Goal: Task Accomplishment & Management: Manage account settings

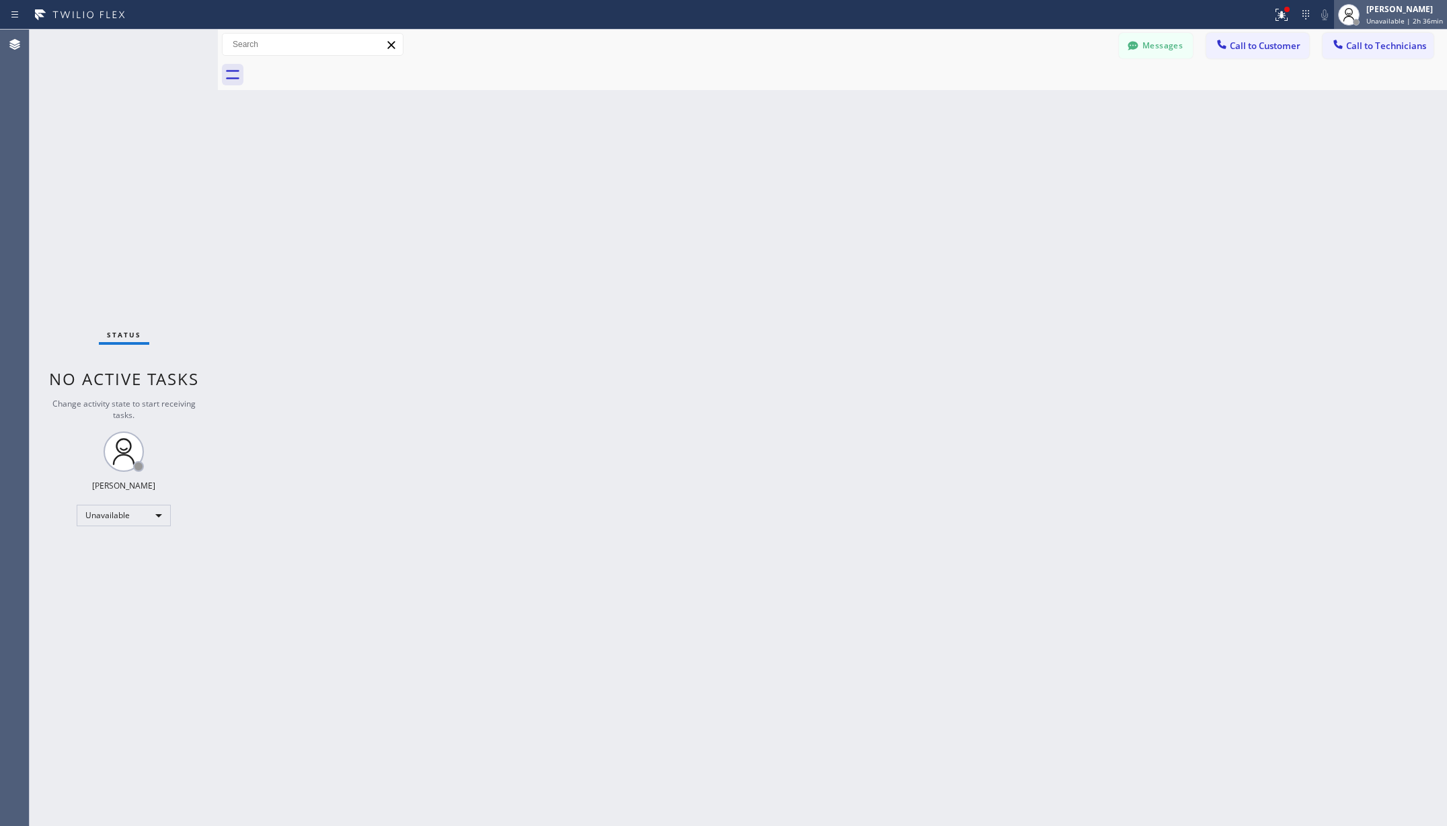
click at [1401, 15] on div "[PERSON_NAME] Unavailable | 2h 36min" at bounding box center [1405, 15] width 83 height 24
drag, startPoint x: 1367, startPoint y: 120, endPoint x: 910, endPoint y: 194, distance: 462.5
click at [910, 194] on div "Status report Issue detected This issue could affect your workflow. Please cont…" at bounding box center [723, 413] width 1447 height 826
click at [1290, 11] on div at bounding box center [1286, 9] width 5 height 5
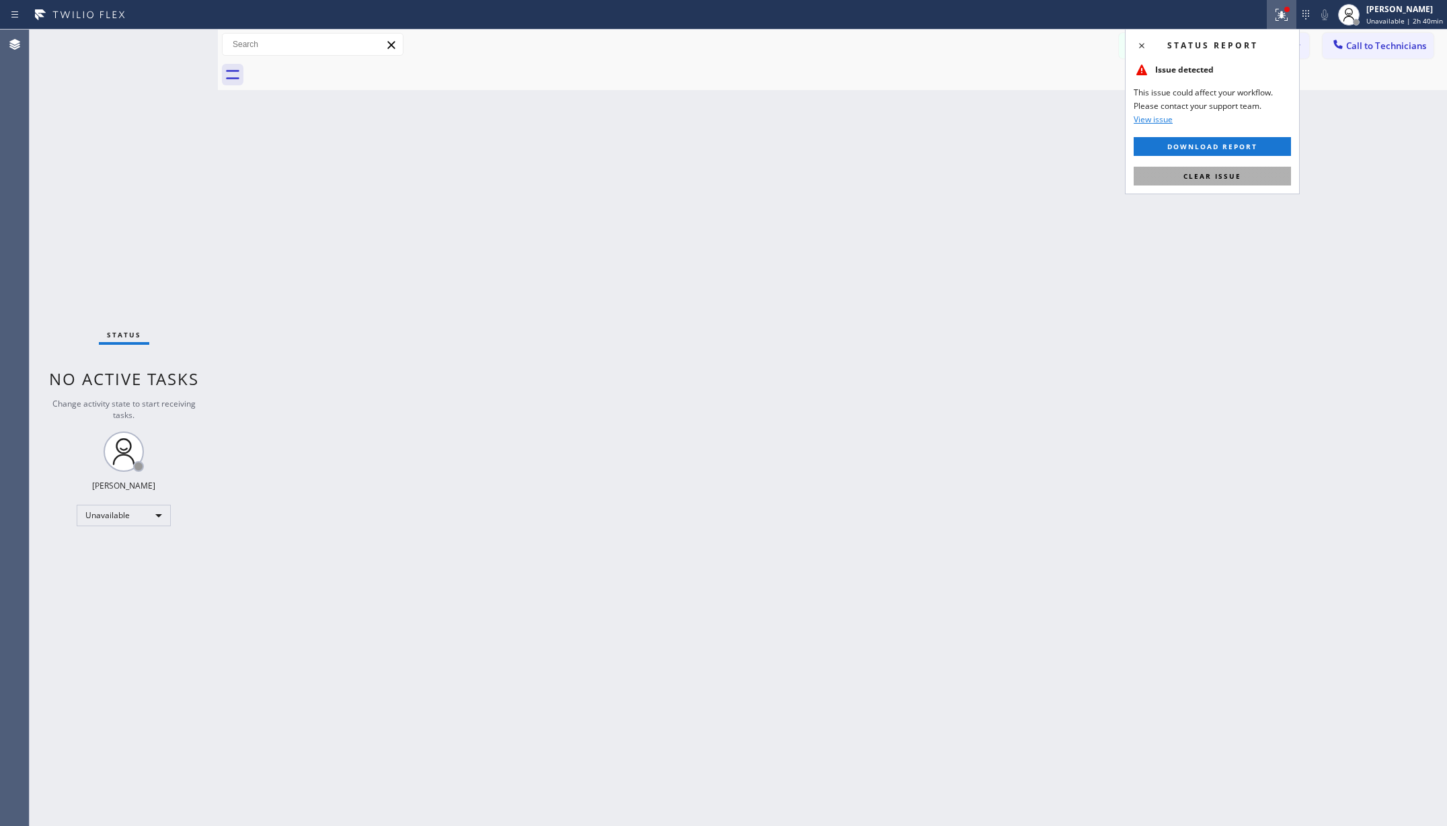
click at [1237, 175] on span "Clear issue" at bounding box center [1212, 175] width 58 height 9
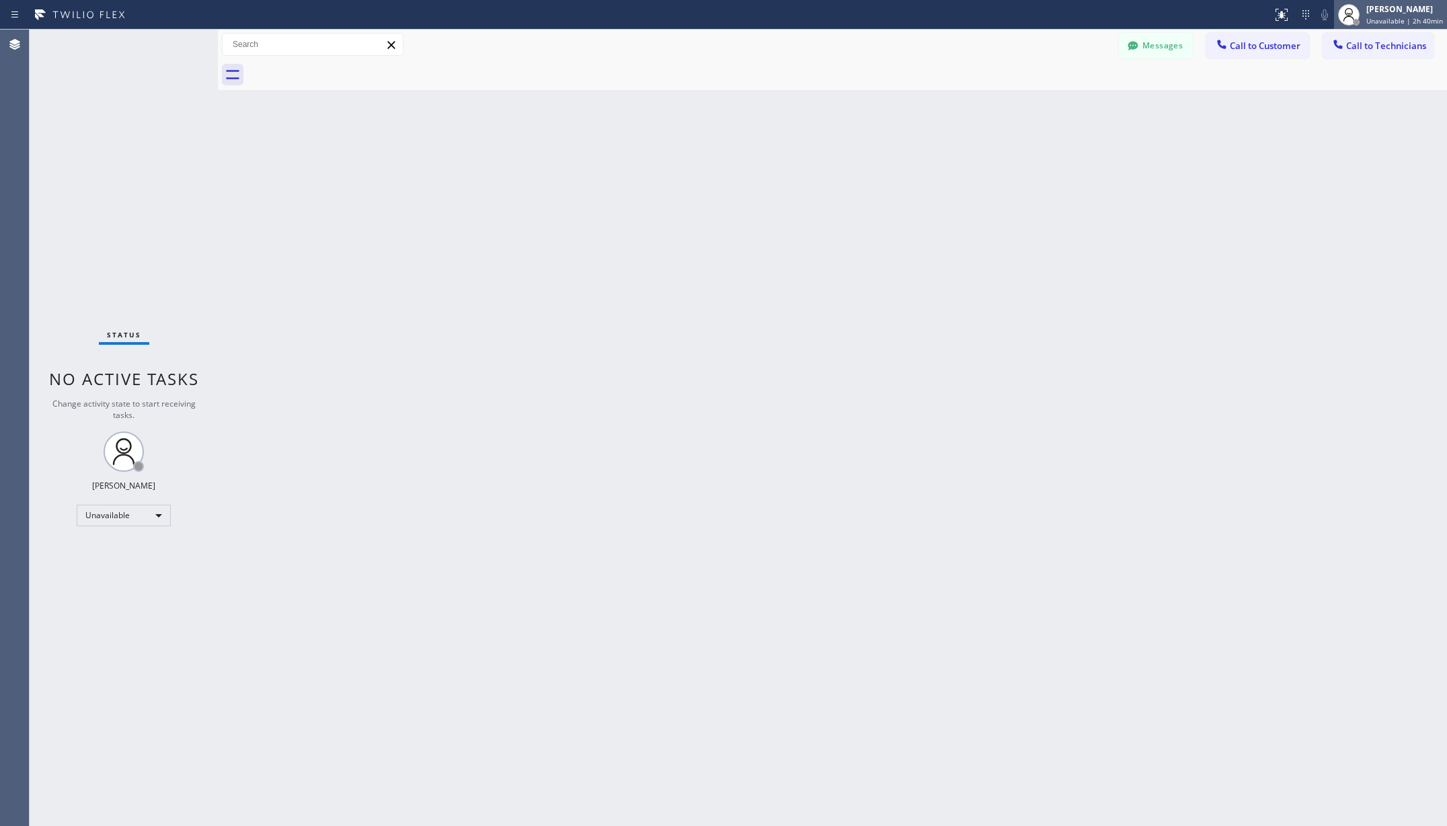
click at [1411, 9] on div "[PERSON_NAME]" at bounding box center [1404, 8] width 77 height 11
drag, startPoint x: 1346, startPoint y: 129, endPoint x: 1166, endPoint y: 192, distance: 190.8
click at [1166, 192] on div "Status report No issues detected If you experience an issue, please download th…" at bounding box center [723, 413] width 1447 height 826
click at [1058, 272] on div "Back to Dashboard Change Sender ID Customers Technicians AA [PERSON_NAME] [DATE…" at bounding box center [832, 428] width 1229 height 797
click at [516, 267] on div "Back to Dashboard Change Sender ID Customers Technicians AA [PERSON_NAME] [DATE…" at bounding box center [832, 428] width 1229 height 797
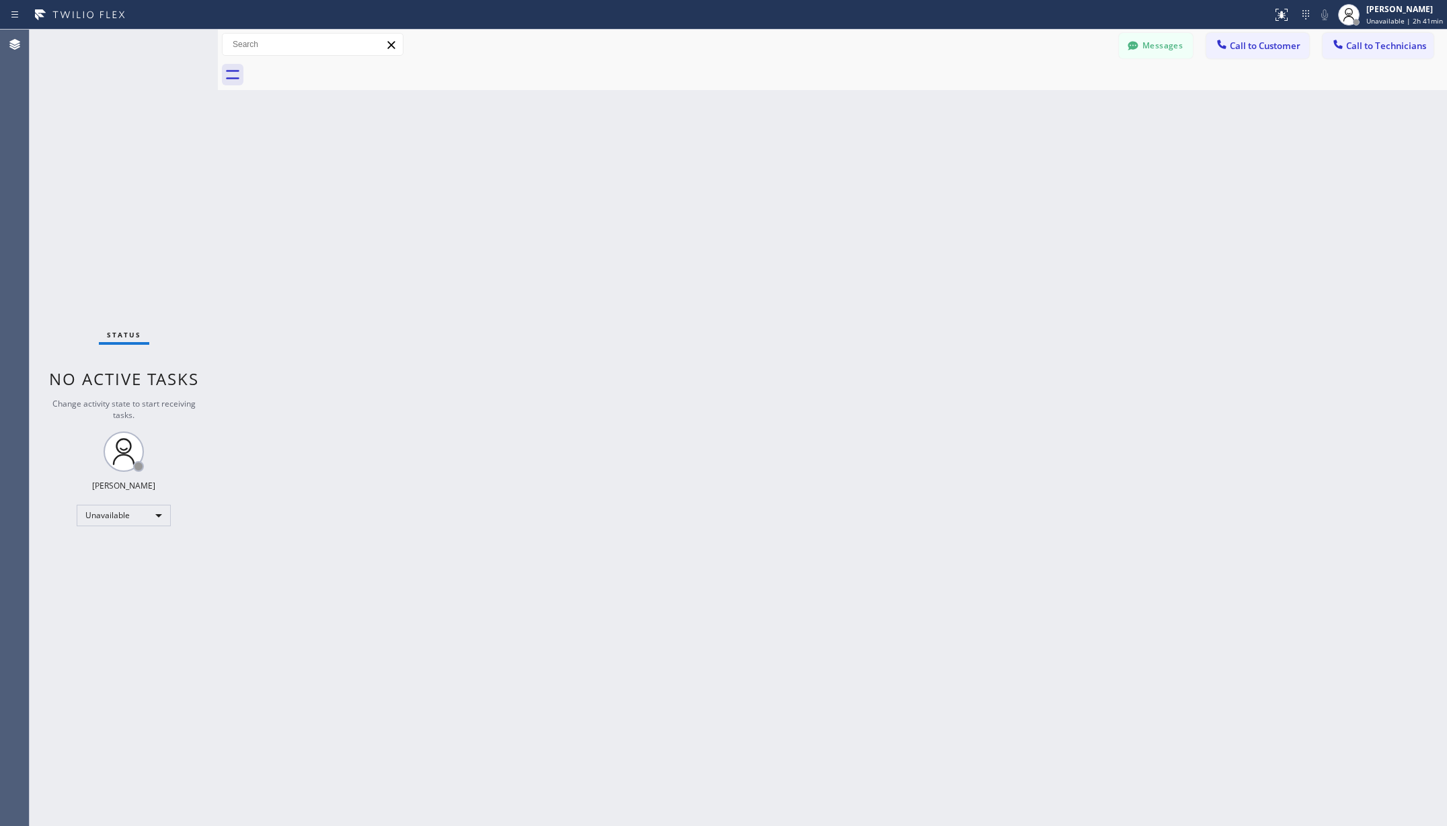
click at [649, 292] on div "Back to Dashboard Change Sender ID Customers Technicians AA [PERSON_NAME] [DATE…" at bounding box center [832, 428] width 1229 height 797
click at [1399, 22] on span "Unavailable | 2h 41min" at bounding box center [1404, 20] width 77 height 9
click at [1340, 118] on button "Log out" at bounding box center [1380, 131] width 134 height 30
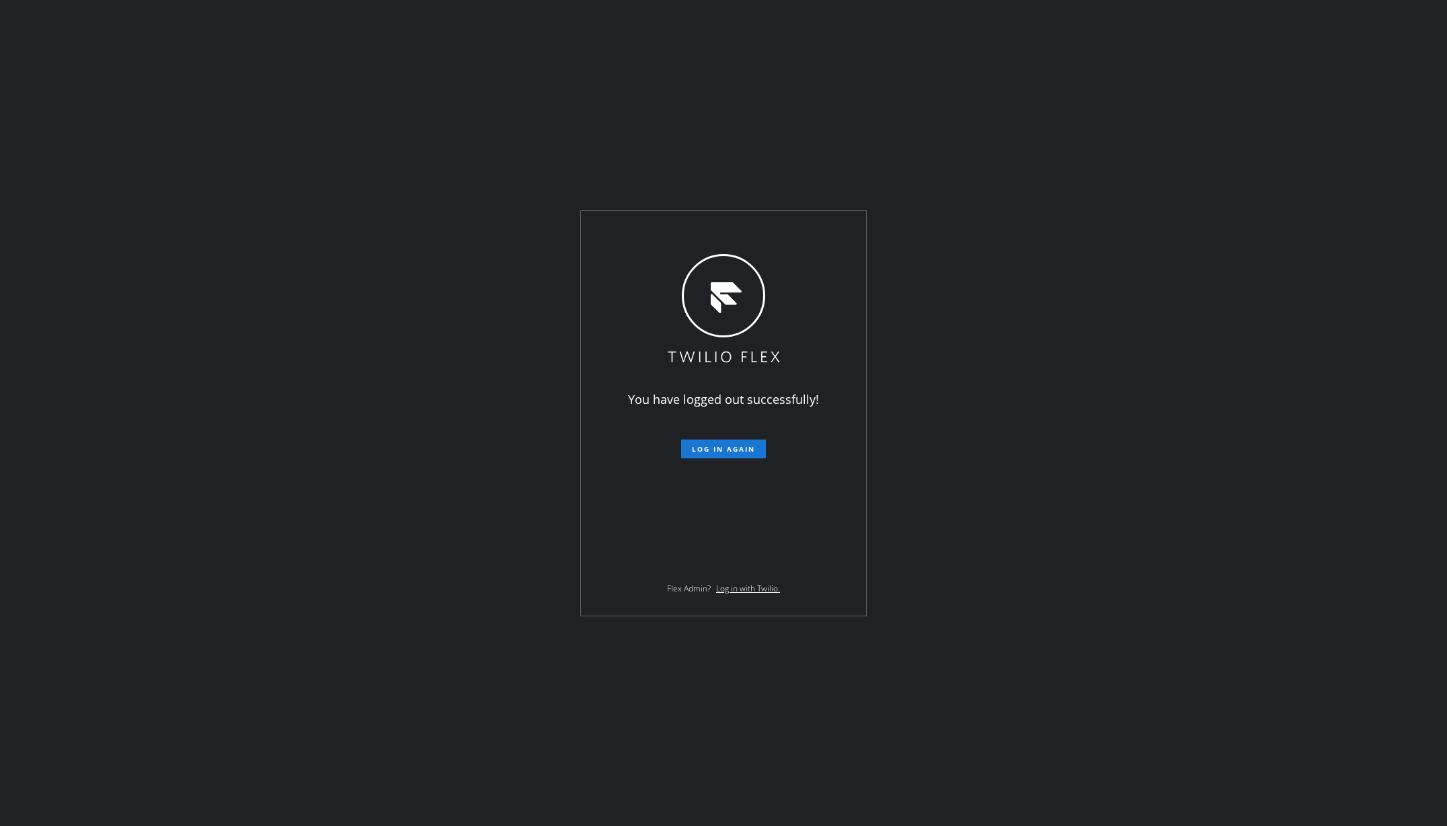
click at [362, 280] on div "You have logged out successfully! Log in again Flex Admin? Log in with Twilio." at bounding box center [723, 413] width 1447 height 826
